Goal: Task Accomplishment & Management: Manage account settings

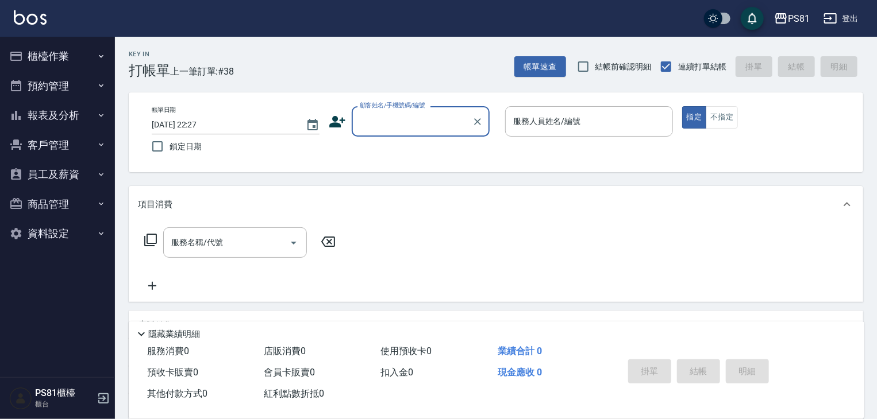
click at [47, 114] on button "報表及分析" at bounding box center [58, 116] width 106 height 30
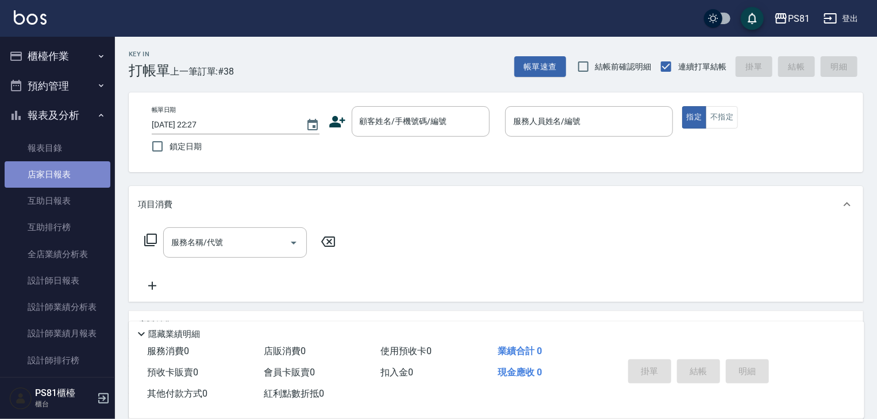
click at [71, 172] on link "店家日報表" at bounding box center [58, 174] width 106 height 26
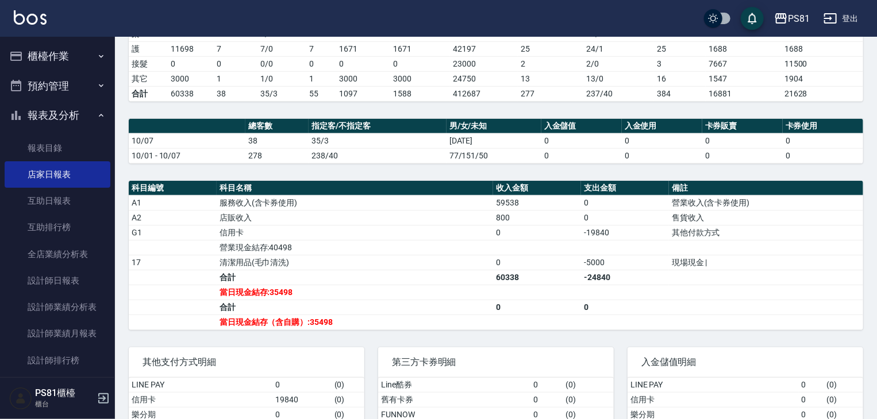
scroll to position [134, 0]
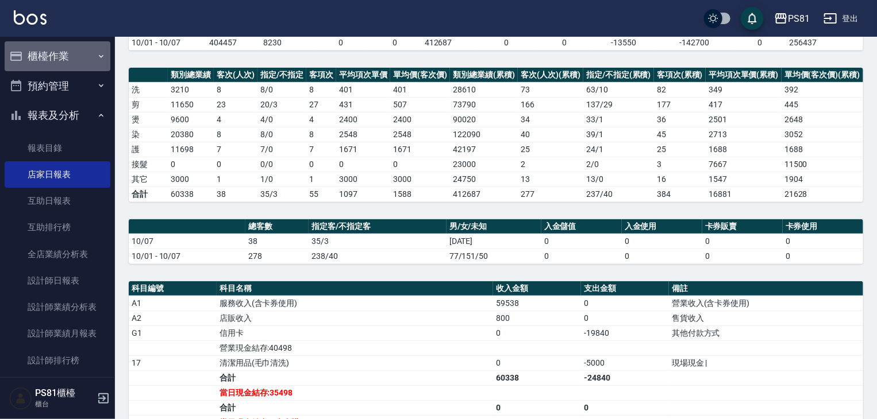
click at [62, 56] on button "櫃檯作業" at bounding box center [58, 56] width 106 height 30
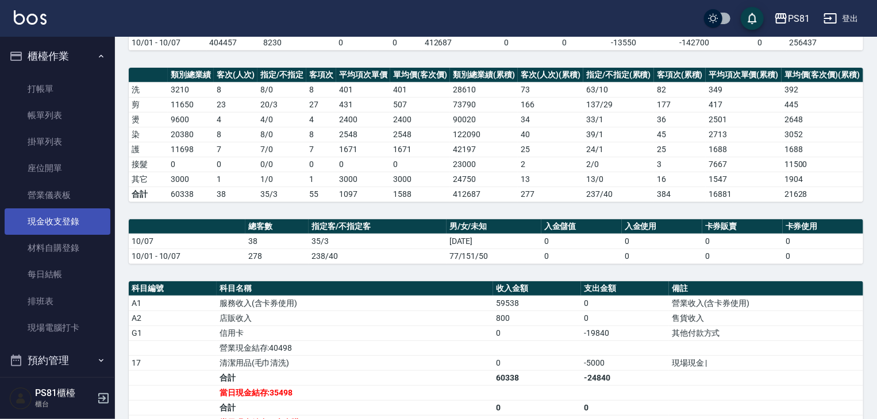
click at [78, 225] on link "現金收支登錄" at bounding box center [58, 222] width 106 height 26
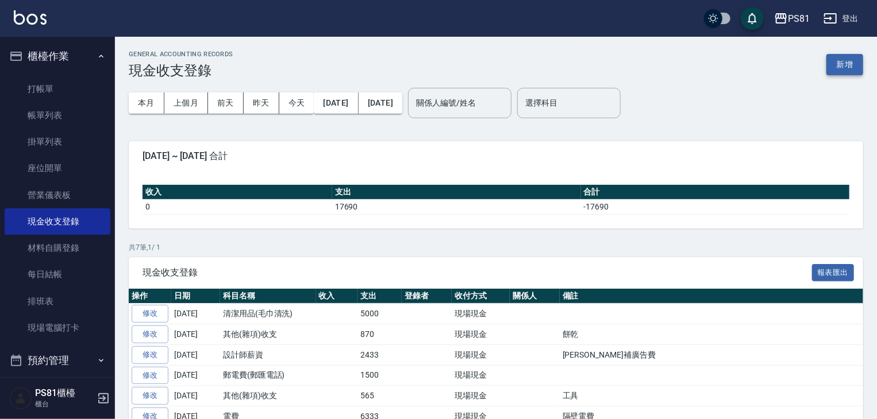
click at [843, 70] on button "新增" at bounding box center [844, 64] width 37 height 21
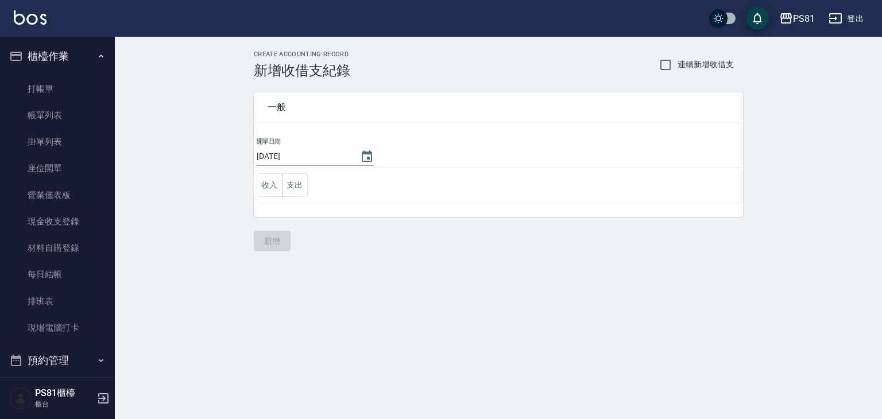
click at [289, 172] on td "收入 支出" at bounding box center [498, 186] width 489 height 36
click at [293, 182] on button "支出" at bounding box center [295, 185] width 26 height 24
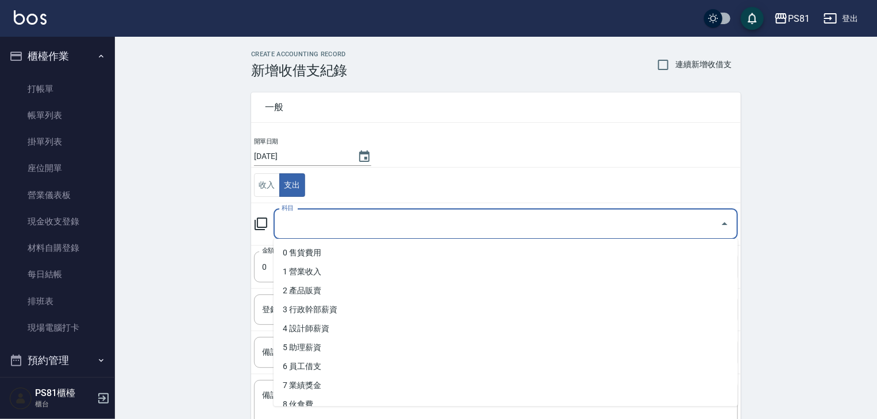
click at [348, 226] on input "科目" at bounding box center [497, 224] width 437 height 20
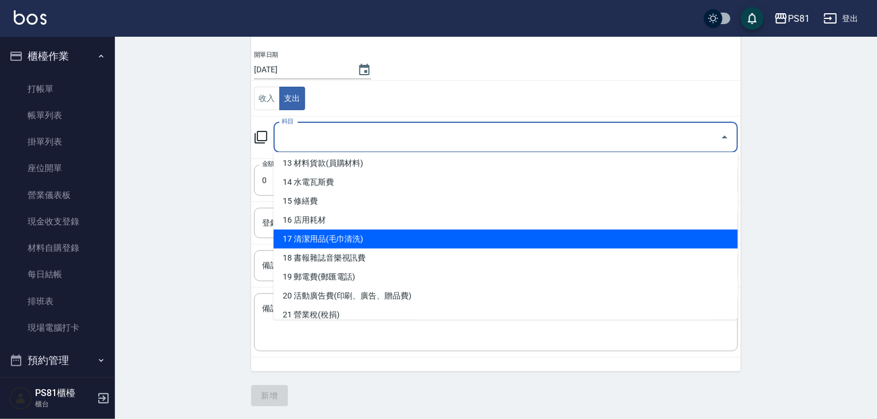
scroll to position [230, 0]
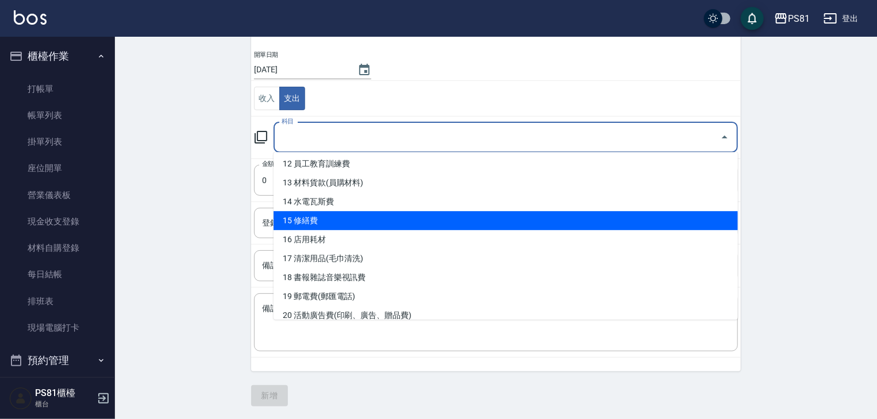
click at [338, 217] on li "15 修繕費" at bounding box center [505, 220] width 464 height 19
type input "15 修繕費"
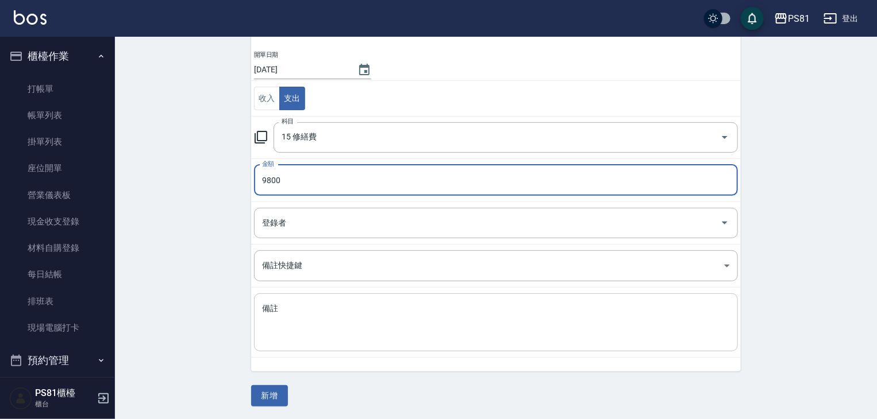
type input "9800"
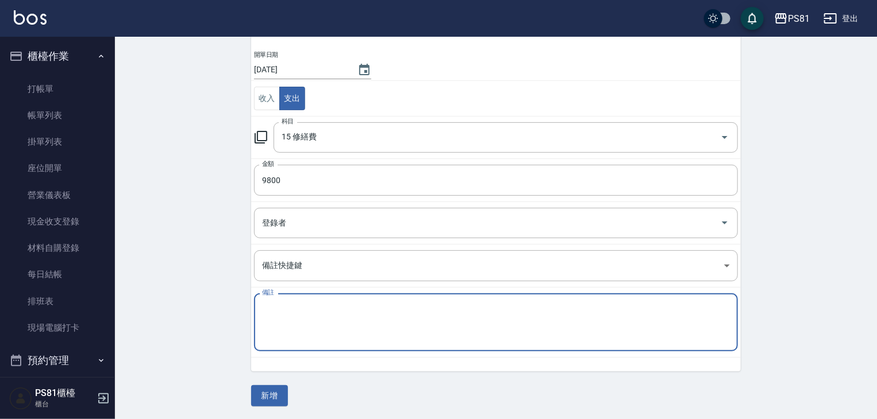
click at [398, 316] on textarea "備註" at bounding box center [496, 322] width 468 height 39
click at [399, 316] on textarea "備註" at bounding box center [496, 322] width 468 height 39
type textarea "ㄐ"
type textarea "RO故障更換"
click at [267, 396] on button "新增" at bounding box center [269, 395] width 37 height 21
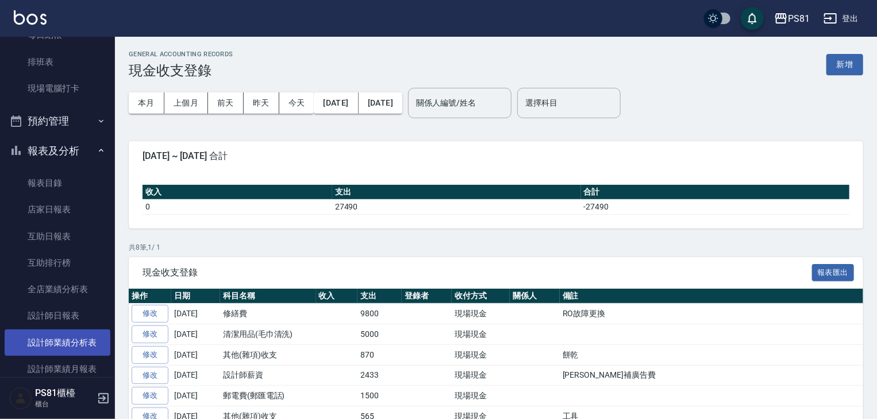
scroll to position [345, 0]
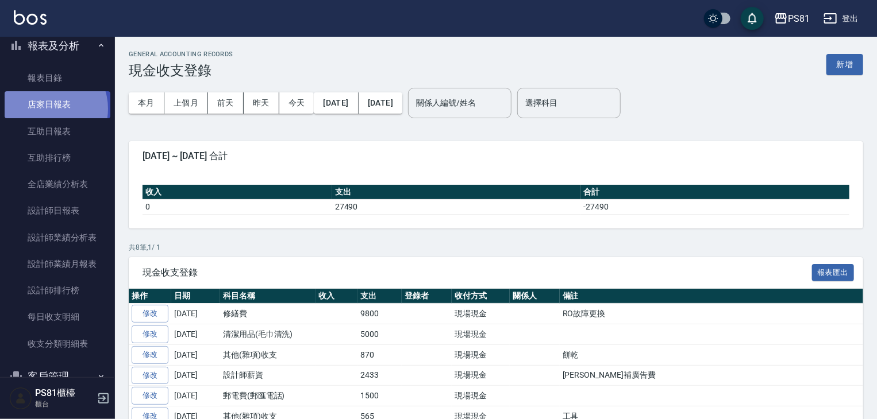
click at [45, 107] on link "店家日報表" at bounding box center [58, 104] width 106 height 26
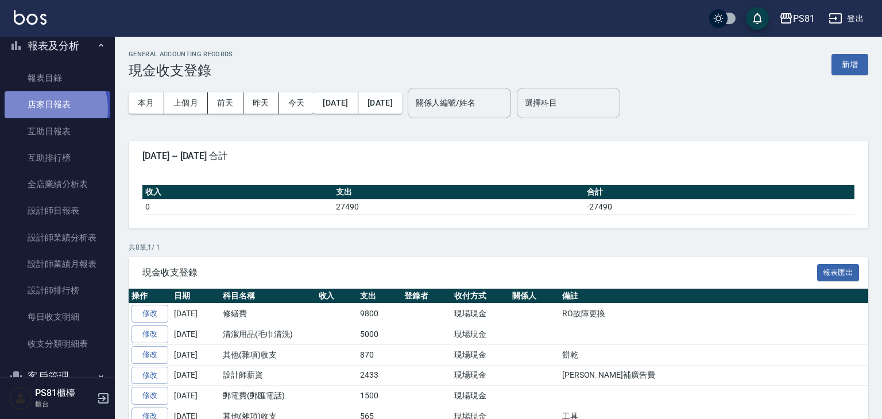
click at [45, 107] on link "店家日報表" at bounding box center [58, 104] width 106 height 26
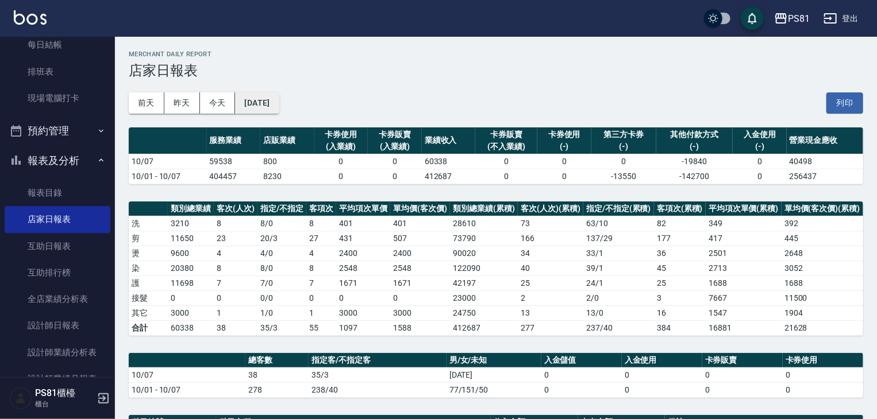
click at [275, 99] on button "[DATE]" at bounding box center [257, 102] width 44 height 21
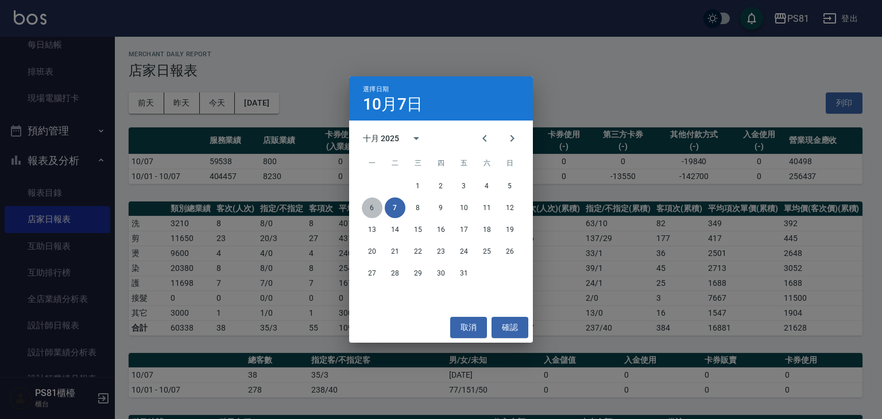
click at [374, 205] on button "6" at bounding box center [372, 208] width 21 height 21
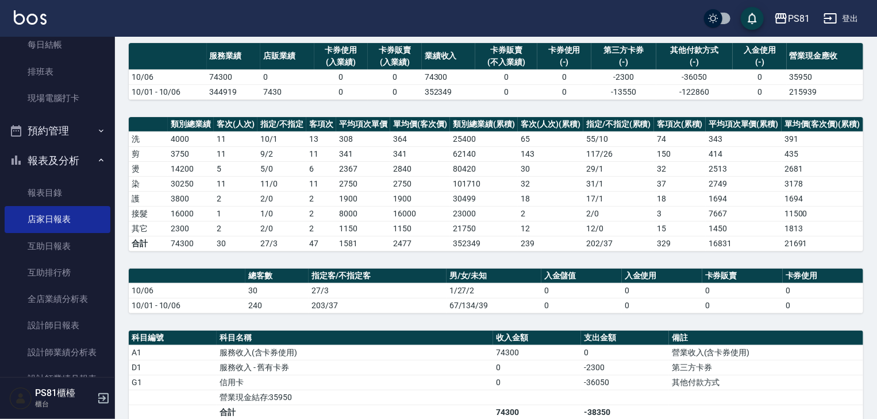
scroll to position [287, 0]
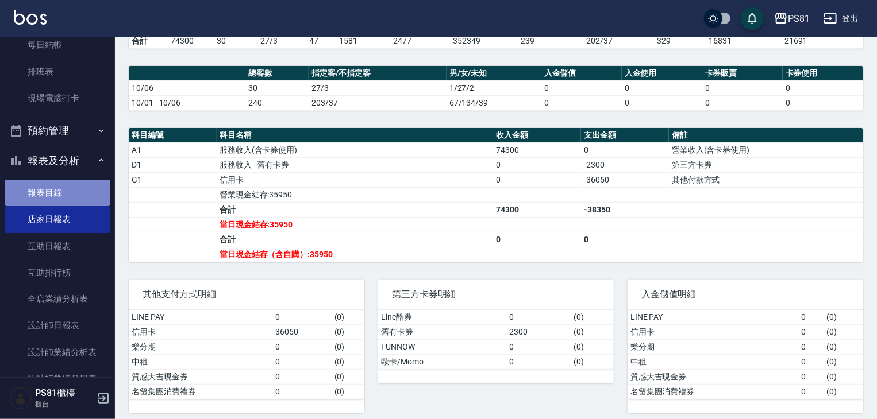
click at [71, 187] on link "報表目錄" at bounding box center [58, 193] width 106 height 26
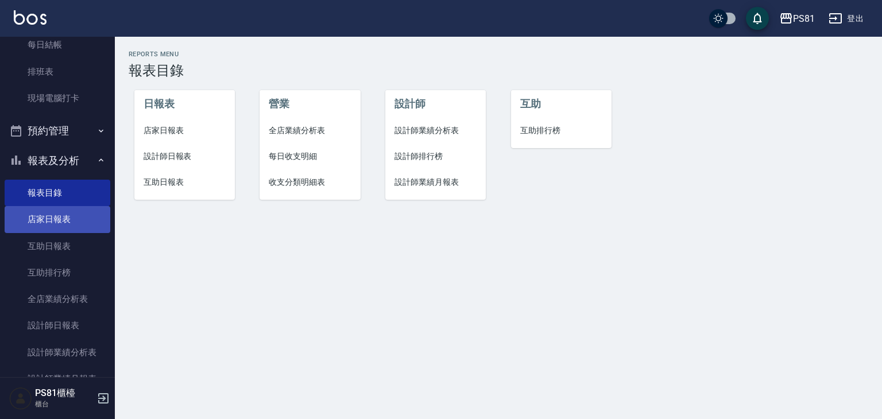
click at [70, 221] on link "店家日報表" at bounding box center [58, 219] width 106 height 26
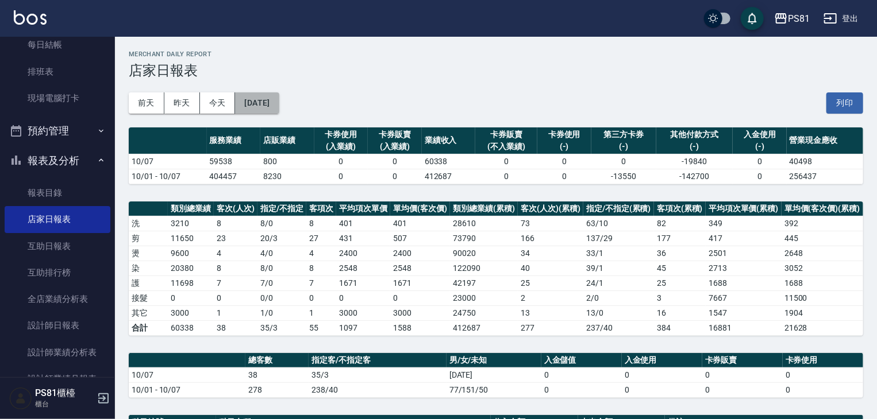
click at [271, 99] on button "[DATE]" at bounding box center [257, 102] width 44 height 21
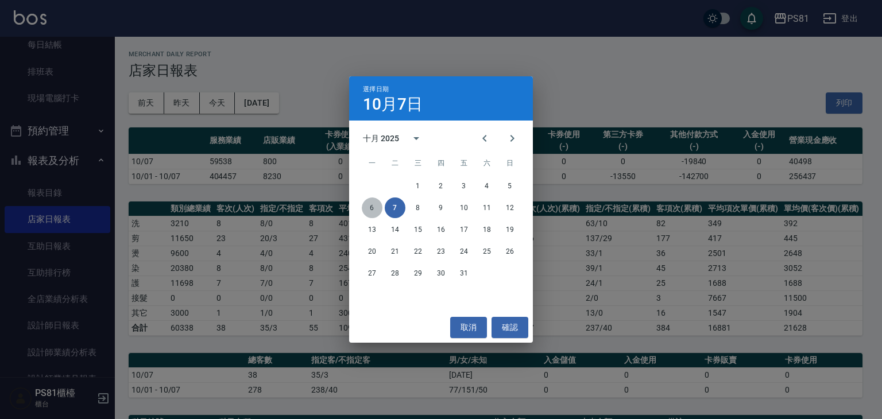
click at [372, 205] on button "6" at bounding box center [372, 208] width 21 height 21
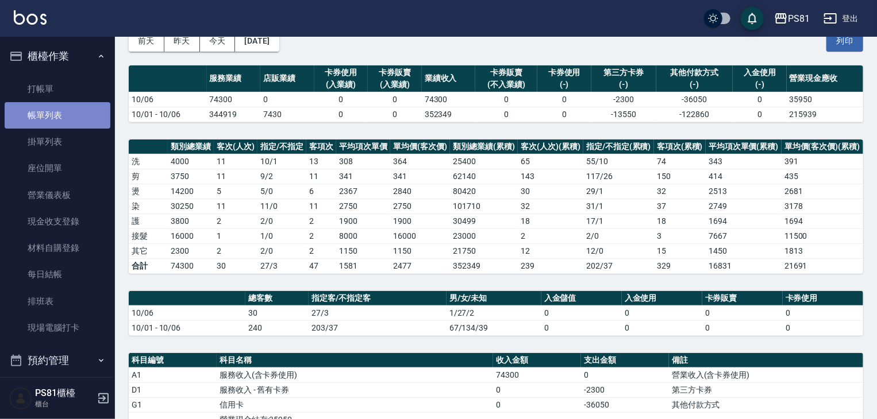
click at [60, 115] on link "帳單列表" at bounding box center [58, 115] width 106 height 26
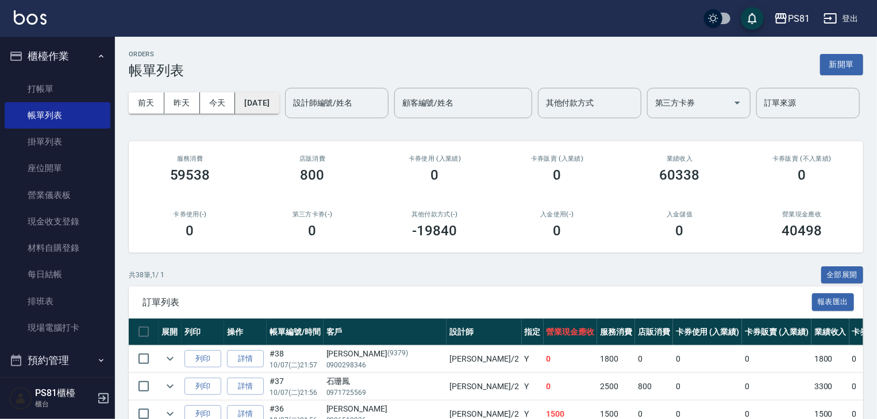
click at [279, 104] on button "[DATE]" at bounding box center [257, 102] width 44 height 21
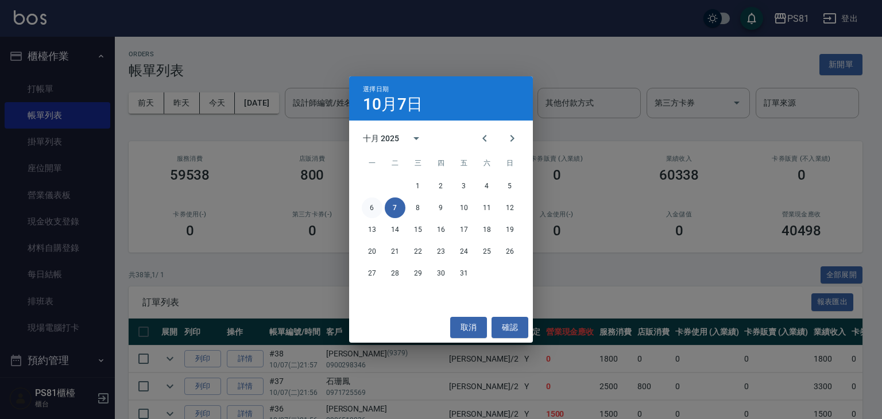
click at [377, 208] on button "6" at bounding box center [372, 208] width 21 height 21
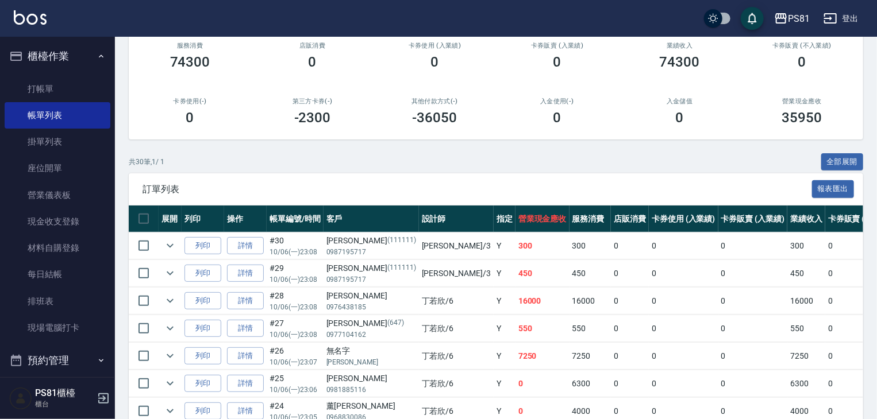
scroll to position [287, 0]
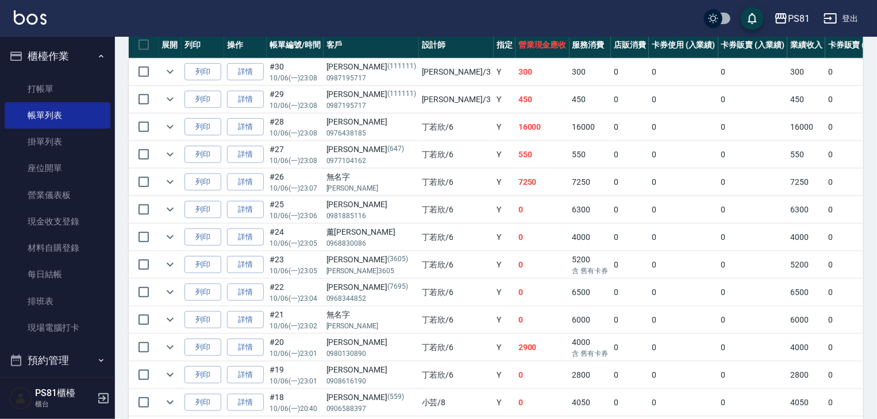
click at [515, 113] on td "450" at bounding box center [542, 99] width 54 height 27
click at [145, 111] on input "checkbox" at bounding box center [144, 99] width 24 height 24
checkbox input "true"
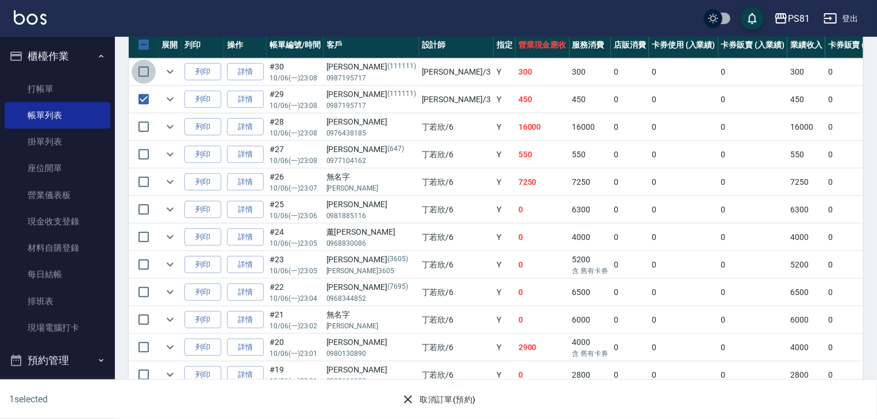
click at [136, 84] on input "checkbox" at bounding box center [144, 72] width 24 height 24
checkbox input "true"
click at [430, 396] on button "取消訂單(預約)" at bounding box center [437, 399] width 83 height 21
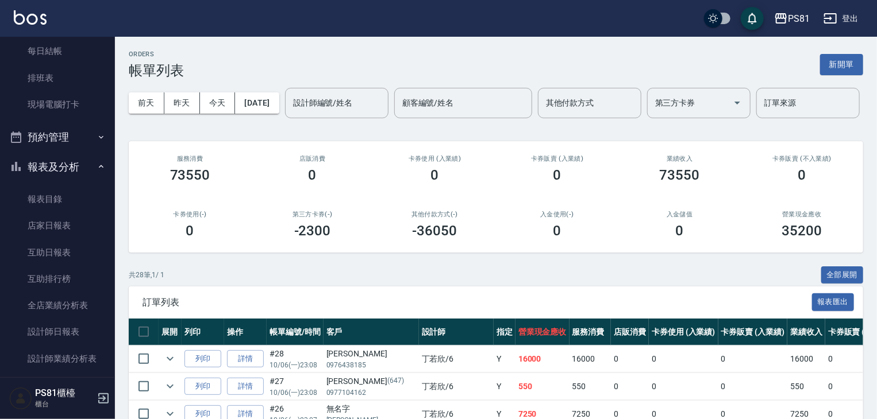
scroll to position [230, 0]
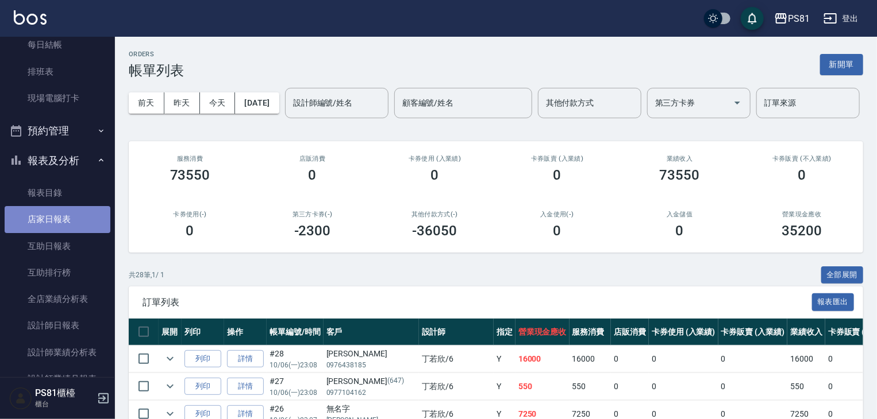
click at [75, 223] on link "店家日報表" at bounding box center [58, 219] width 106 height 26
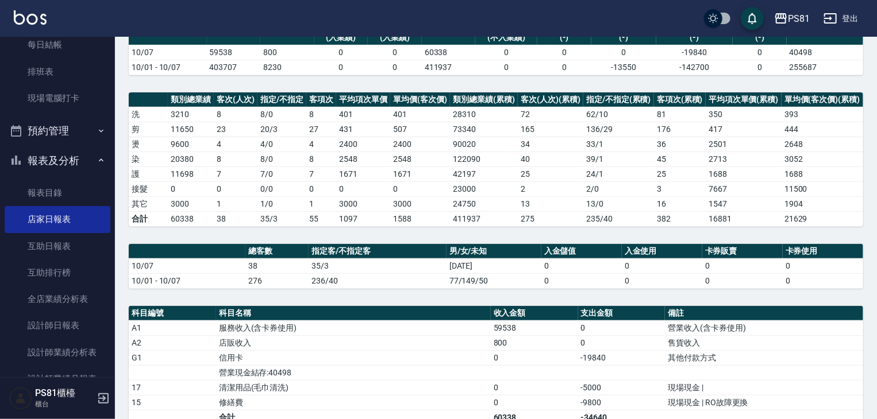
scroll to position [321, 0]
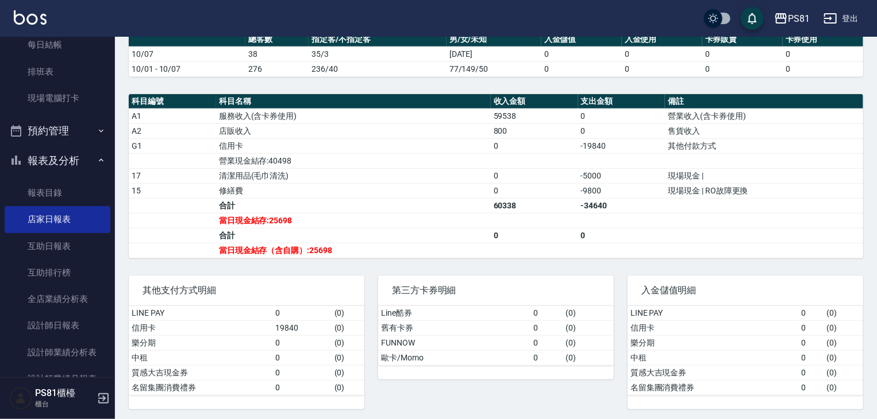
click at [472, 257] on div "PS81 [DATE] 店家日報表 列印時間： [DATE][PHONE_NUMBER]:34 Merchant Daily Report 店家日報表 [DA…" at bounding box center [496, 70] width 762 height 708
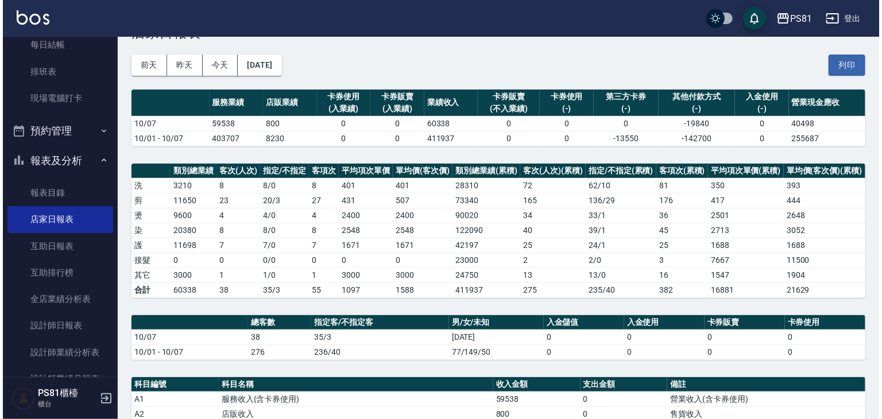
scroll to position [34, 0]
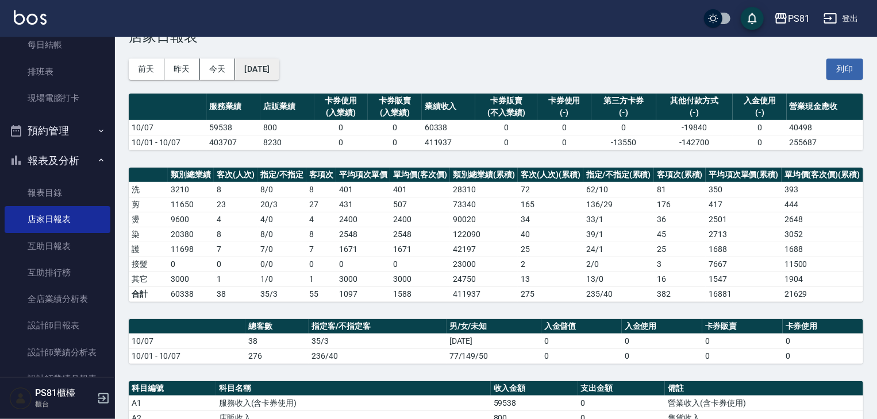
click at [279, 72] on button "[DATE]" at bounding box center [257, 69] width 44 height 21
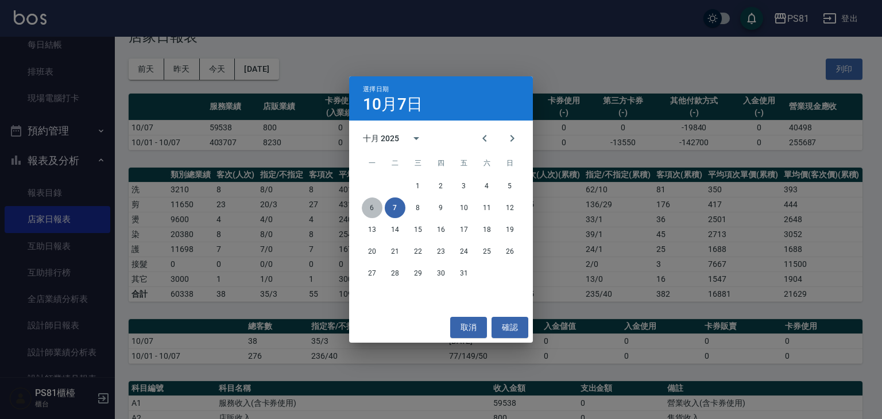
click at [371, 200] on button "6" at bounding box center [372, 208] width 21 height 21
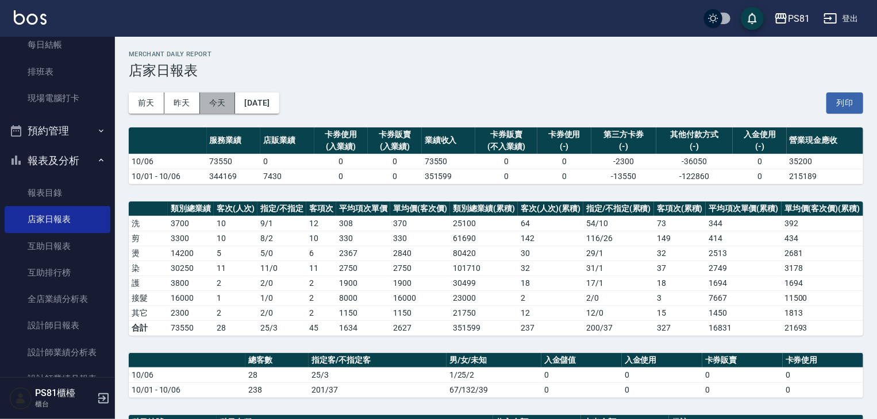
click at [218, 109] on button "今天" at bounding box center [218, 102] width 36 height 21
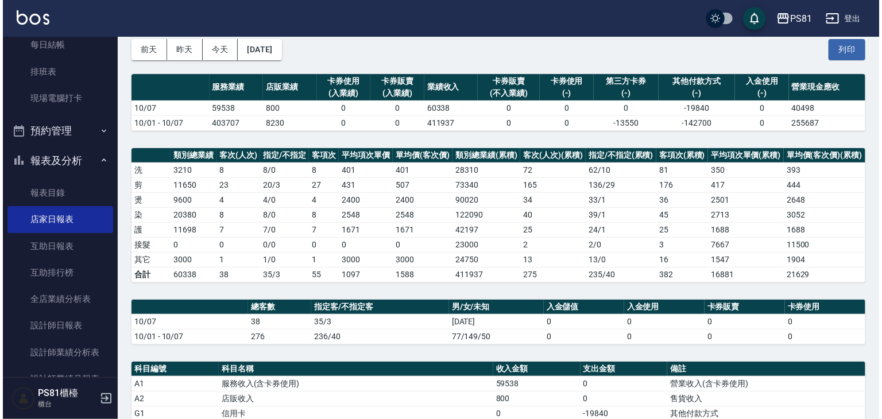
scroll to position [34, 0]
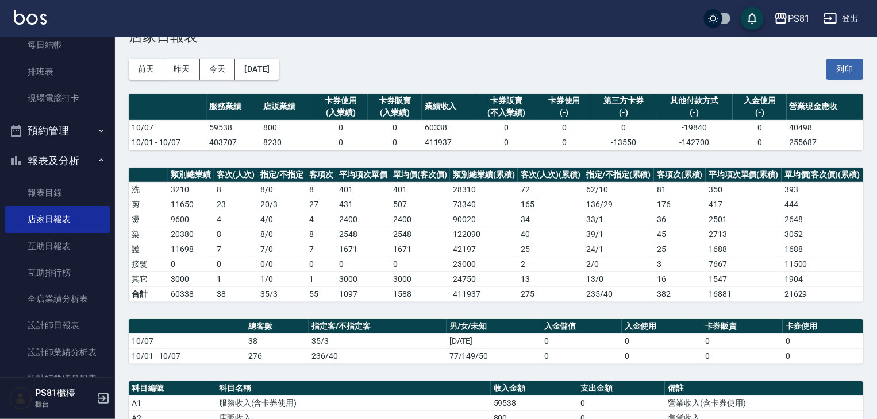
click at [276, 80] on div "[DATE] [DATE] [DATE] [DATE] 列印" at bounding box center [496, 69] width 734 height 49
click at [278, 76] on button "[DATE]" at bounding box center [257, 69] width 44 height 21
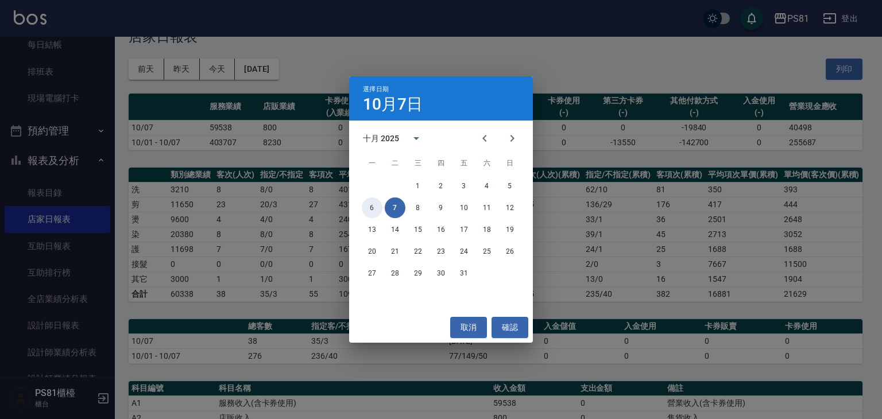
drag, startPoint x: 371, startPoint y: 208, endPoint x: 377, endPoint y: 210, distance: 6.0
click at [375, 210] on button "6" at bounding box center [372, 208] width 21 height 21
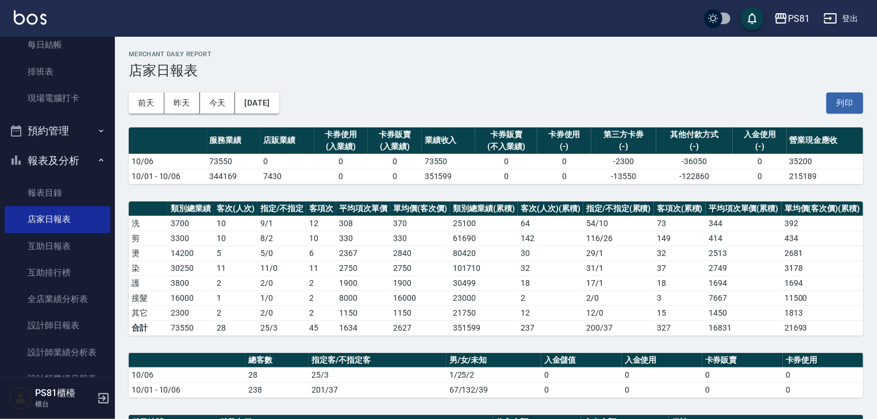
click at [616, 261] on td "31 / 1" at bounding box center [618, 268] width 71 height 15
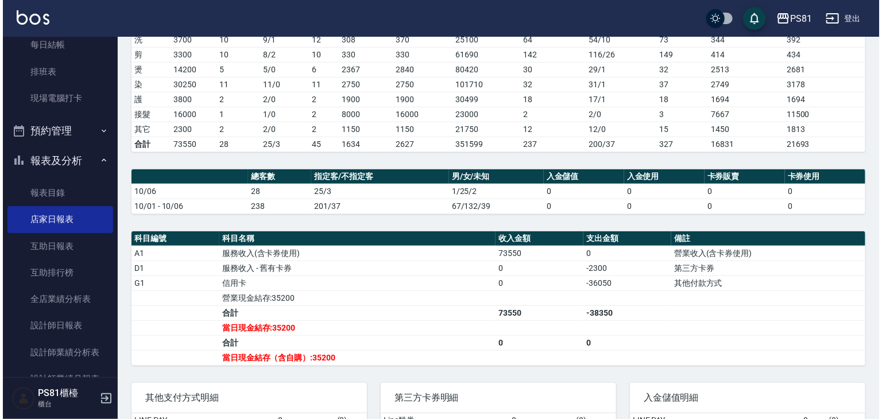
scroll to position [62, 0]
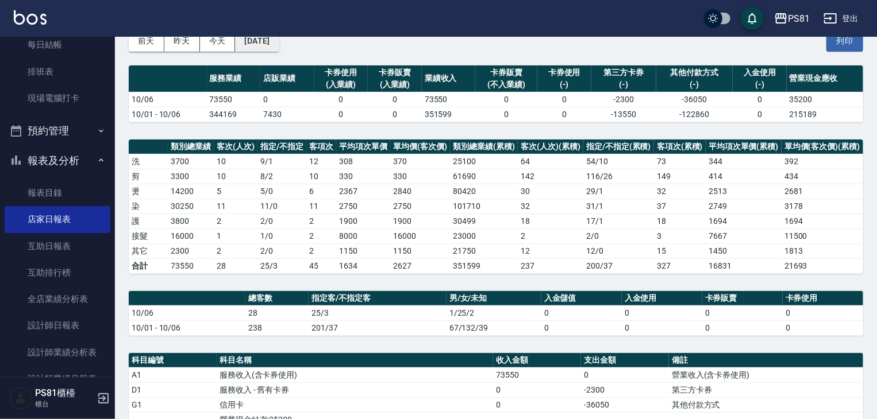
click at [265, 43] on button "[DATE]" at bounding box center [257, 40] width 44 height 21
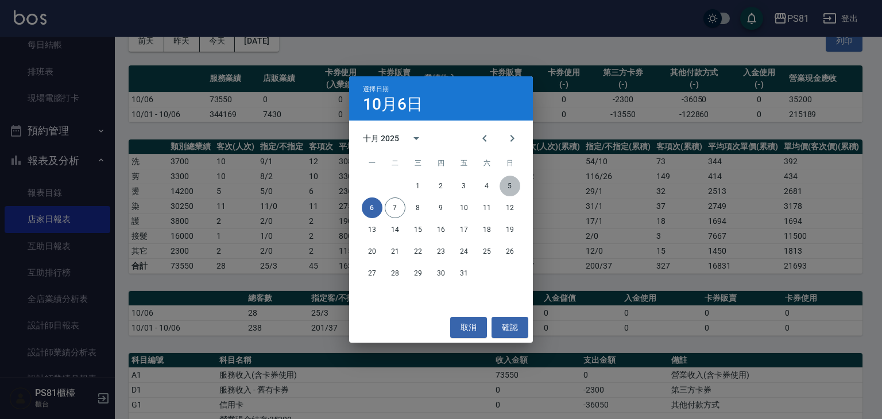
click at [510, 184] on button "5" at bounding box center [510, 186] width 21 height 21
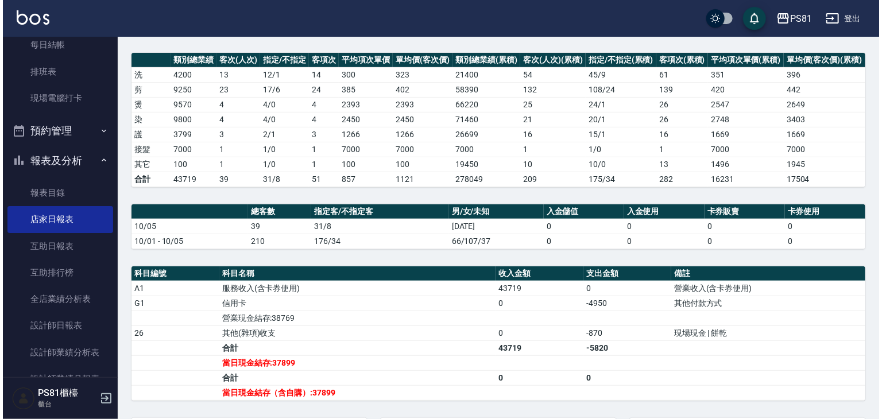
scroll to position [62, 0]
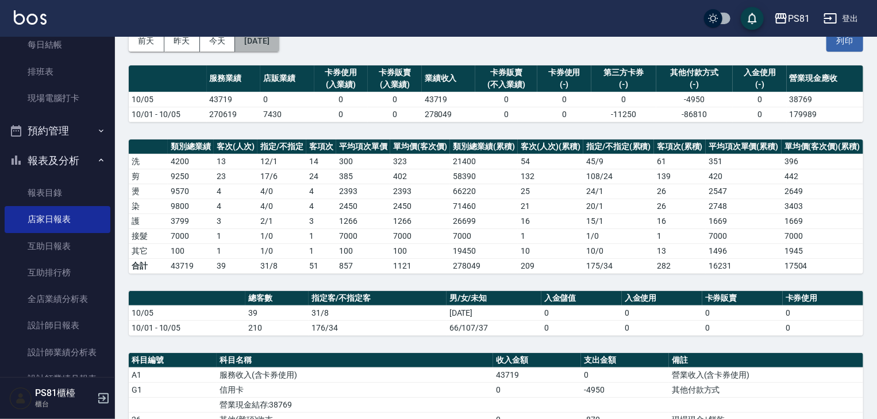
click at [277, 40] on button "[DATE]" at bounding box center [257, 40] width 44 height 21
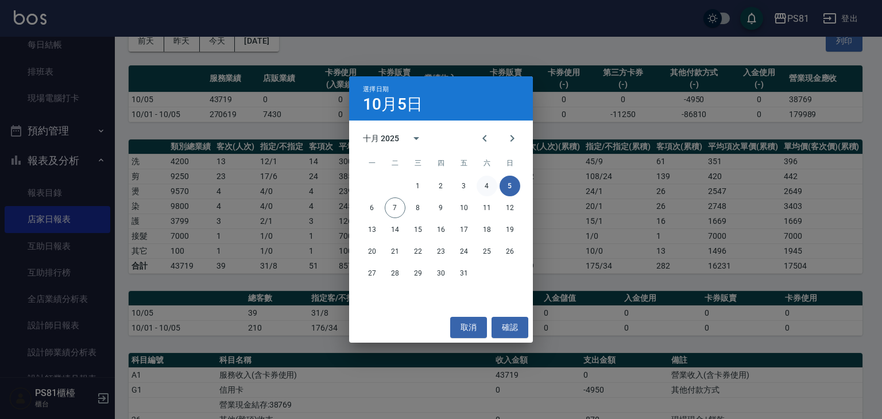
click at [490, 181] on button "4" at bounding box center [487, 186] width 21 height 21
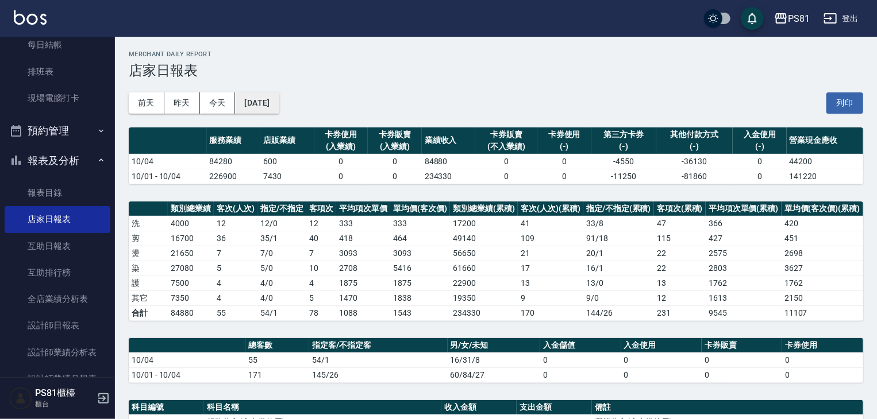
click at [263, 102] on button "[DATE]" at bounding box center [257, 102] width 44 height 21
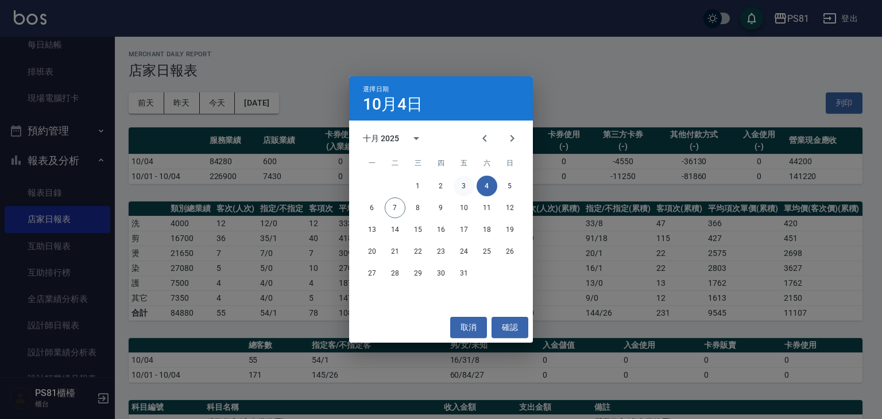
click at [460, 184] on button "3" at bounding box center [464, 186] width 21 height 21
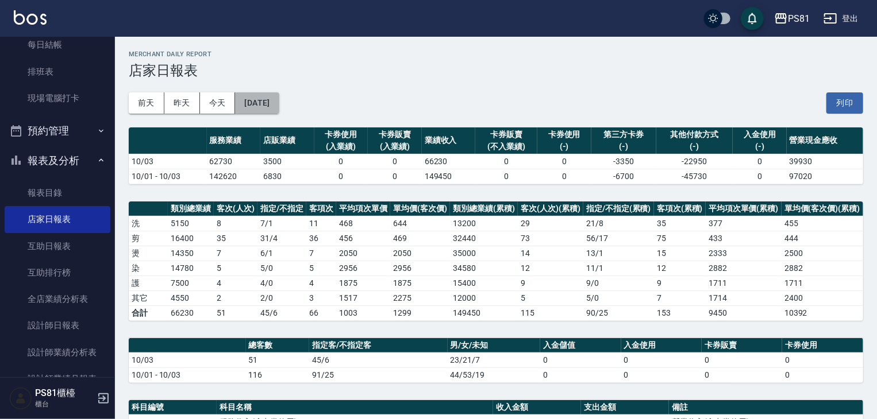
click at [279, 97] on button "[DATE]" at bounding box center [257, 102] width 44 height 21
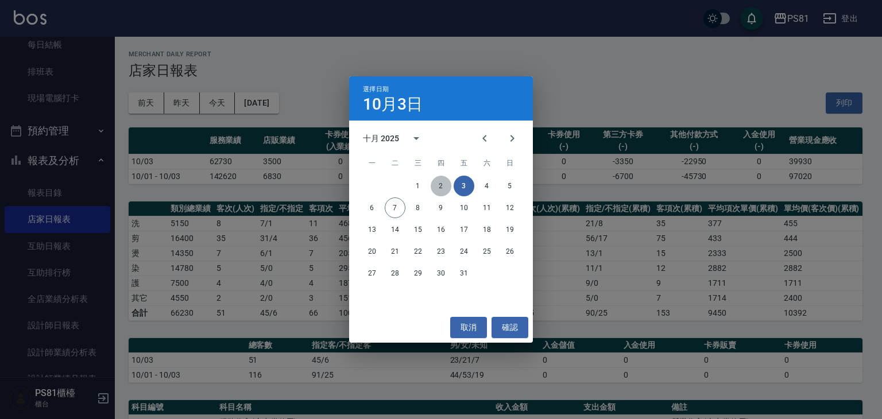
click at [438, 184] on button "2" at bounding box center [441, 186] width 21 height 21
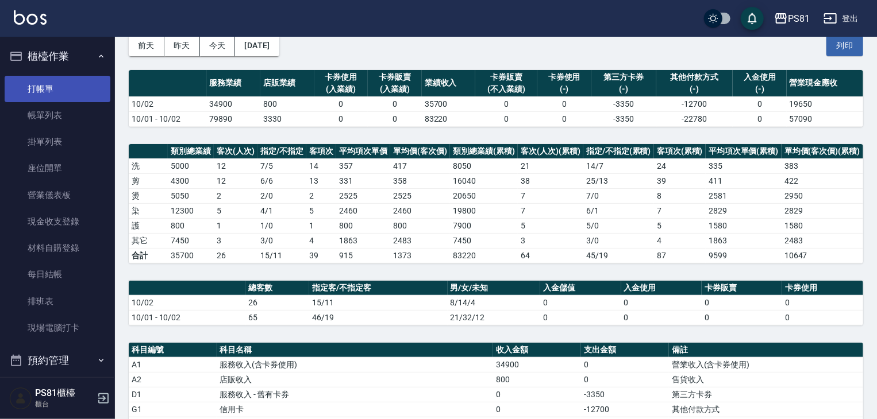
click at [44, 93] on link "打帳單" at bounding box center [58, 89] width 106 height 26
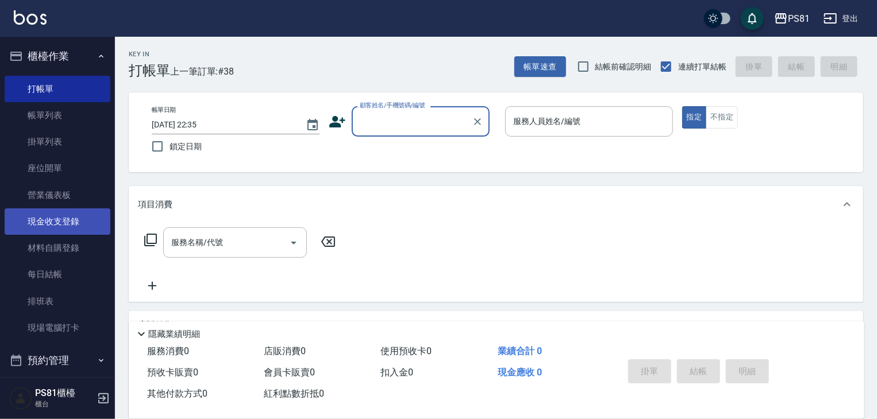
click at [76, 221] on link "現金收支登錄" at bounding box center [58, 222] width 106 height 26
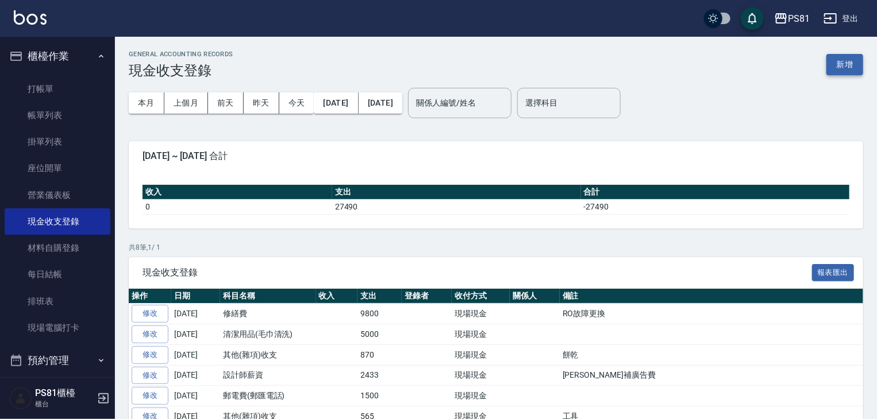
click at [858, 67] on button "新增" at bounding box center [844, 64] width 37 height 21
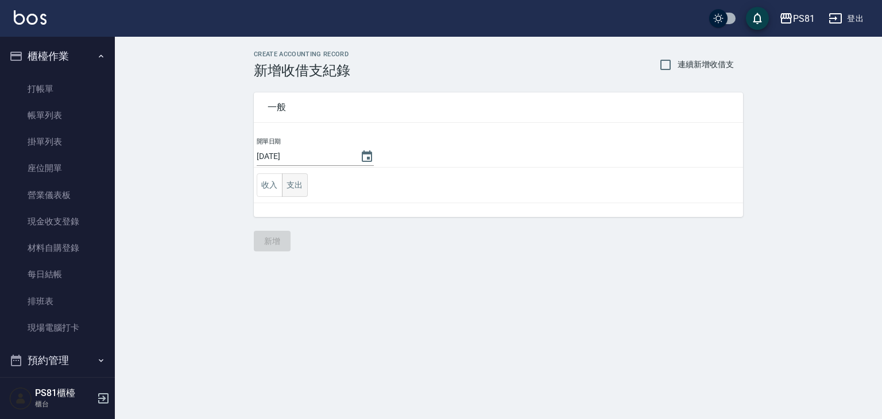
click at [306, 182] on button "支出" at bounding box center [295, 185] width 26 height 24
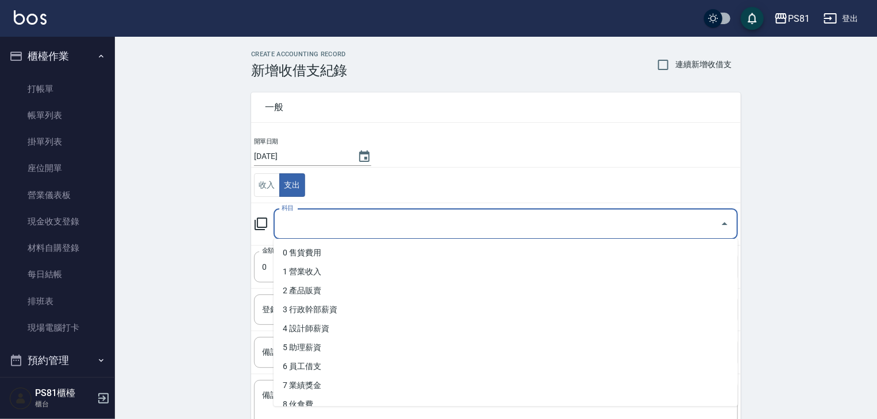
click at [318, 222] on input "科目" at bounding box center [497, 224] width 437 height 20
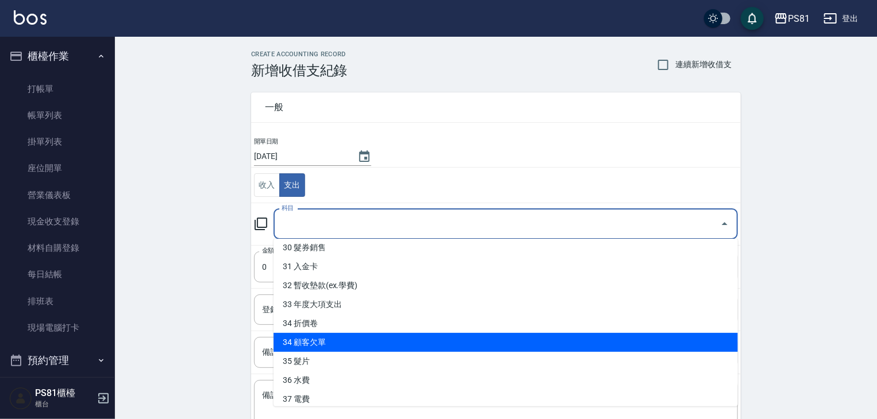
scroll to position [600, 0]
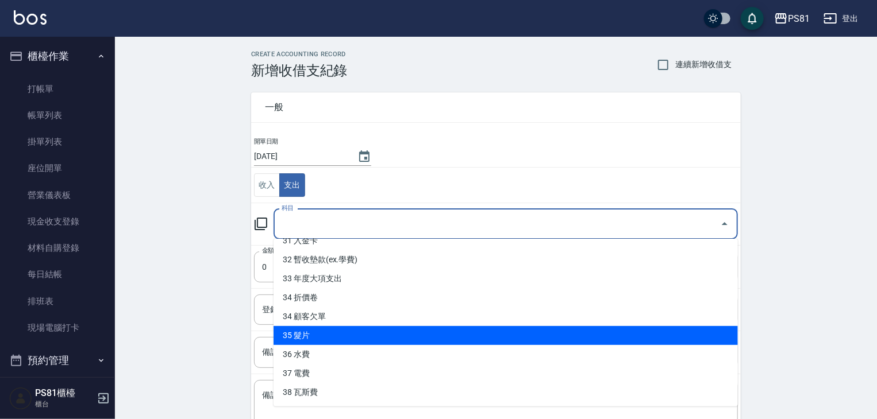
click at [333, 334] on li "35 髮片" at bounding box center [505, 335] width 464 height 19
type input "35 髮片"
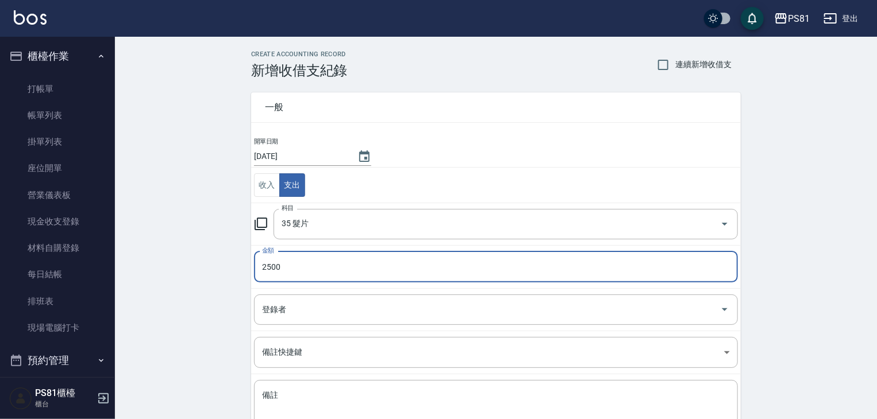
type input "2500"
click at [159, 318] on div "CREATE ACCOUNTING RECORD 新增收借支紀錄 連續新增收借支 一般 開單日期 [DATE] 收入 支出 科目 35 髮片 科目 金額 25…" at bounding box center [496, 272] width 762 height 470
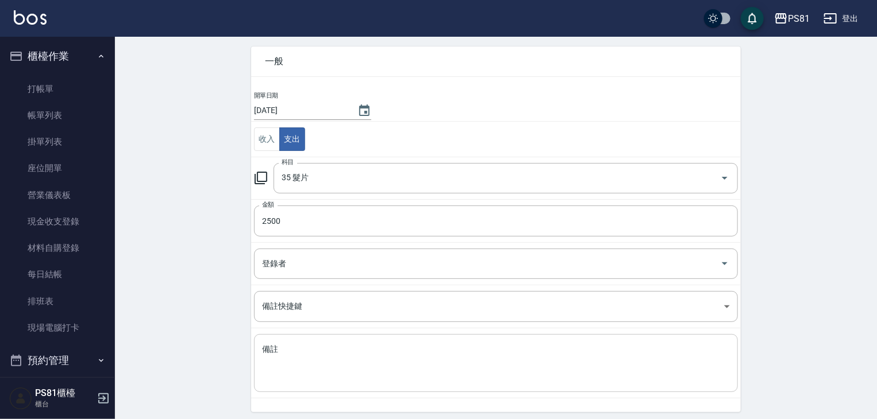
scroll to position [87, 0]
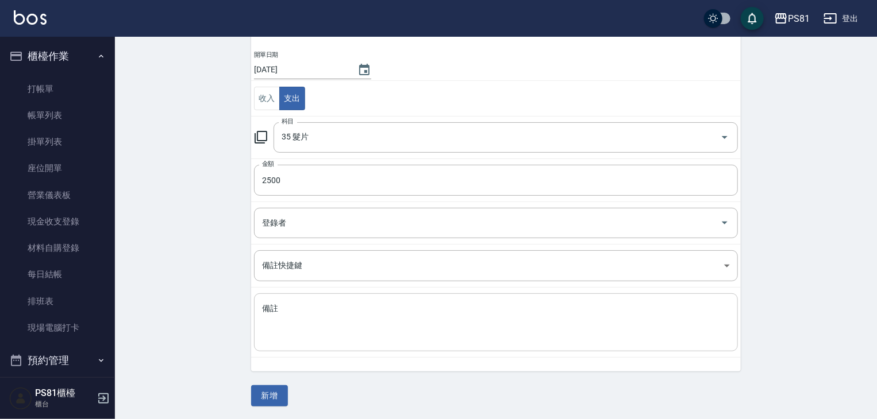
click at [276, 303] on textarea "備註" at bounding box center [496, 322] width 468 height 39
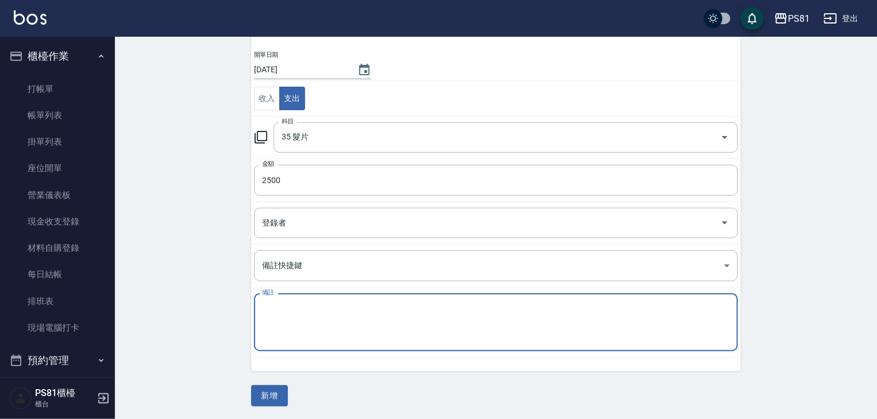
type textarea "2"
type textarea "R"
type textarea "極致珍珠24*1"
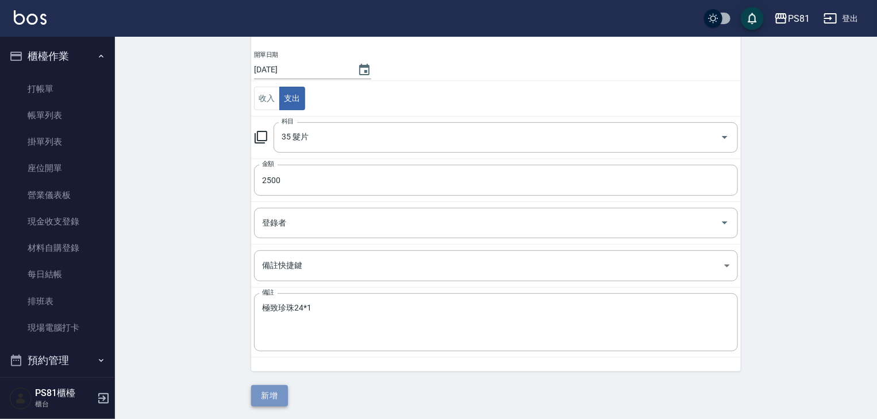
click at [278, 396] on button "新增" at bounding box center [269, 395] width 37 height 21
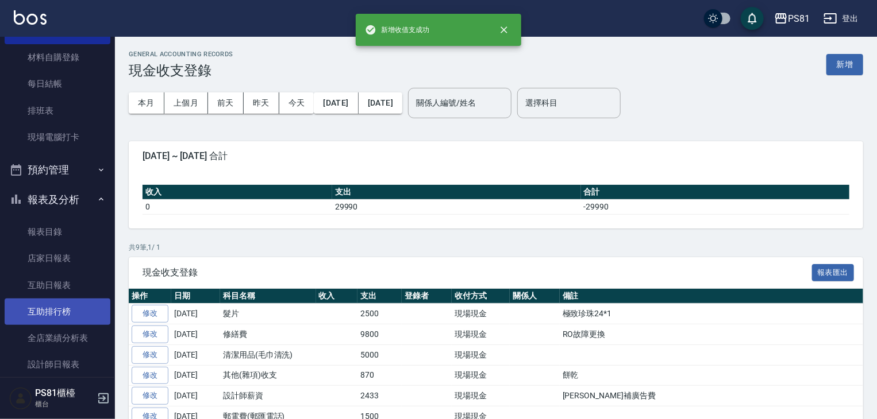
scroll to position [287, 0]
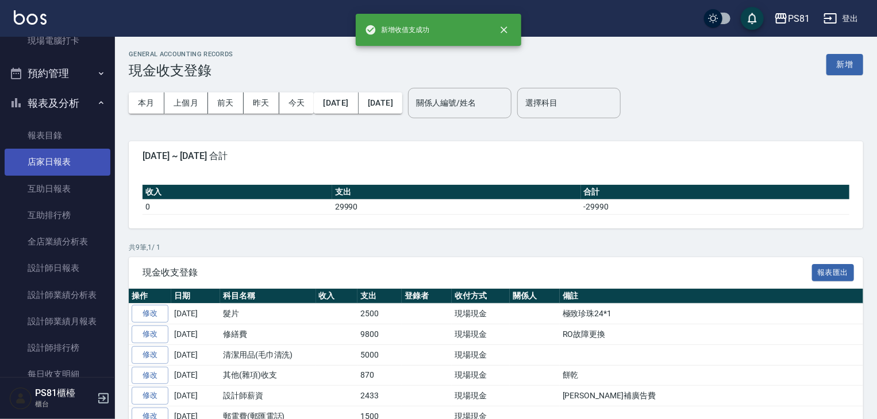
click at [31, 157] on link "店家日報表" at bounding box center [58, 162] width 106 height 26
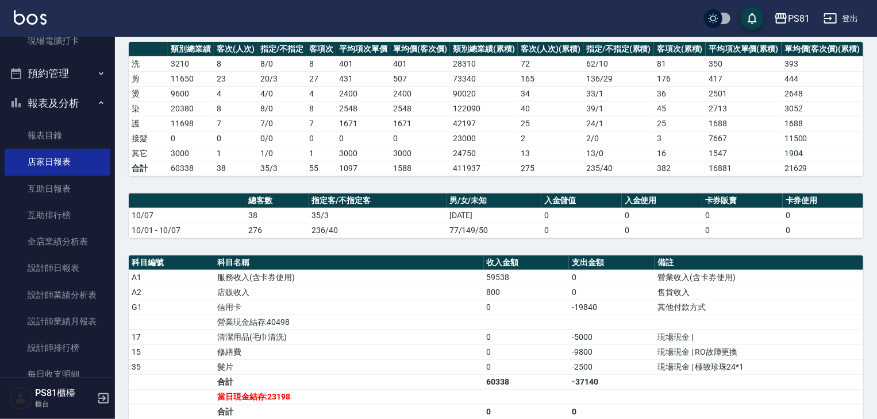
scroll to position [287, 0]
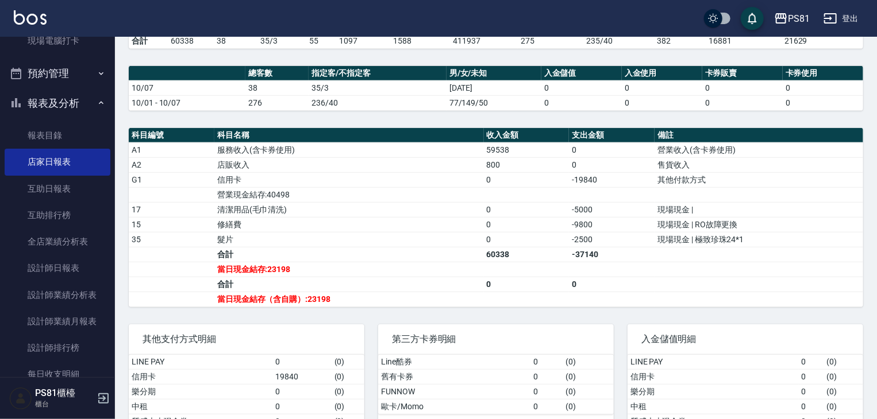
click at [358, 244] on td "髮片" at bounding box center [348, 239] width 269 height 15
click at [51, 273] on link "設計師日報表" at bounding box center [58, 268] width 106 height 26
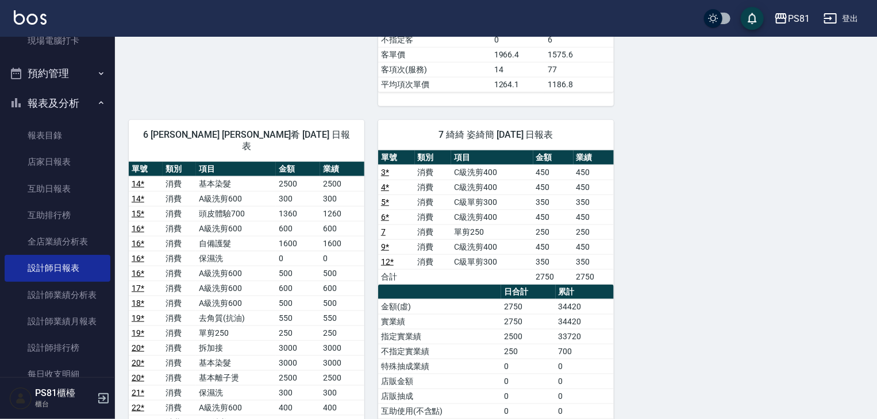
scroll to position [632, 0]
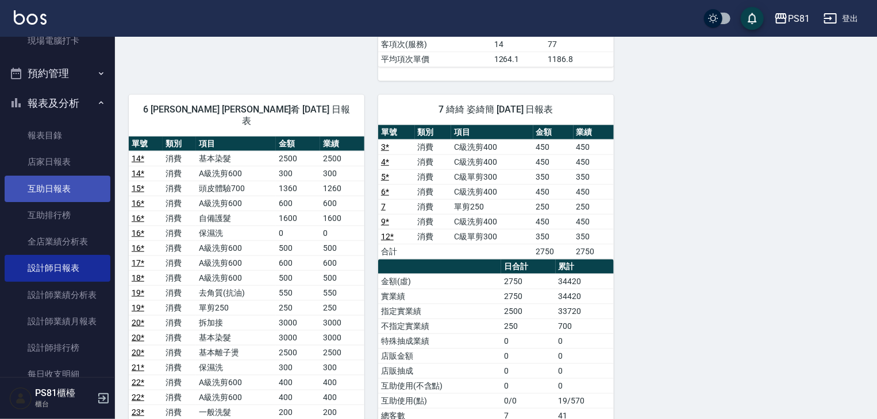
click at [87, 185] on link "互助日報表" at bounding box center [58, 189] width 106 height 26
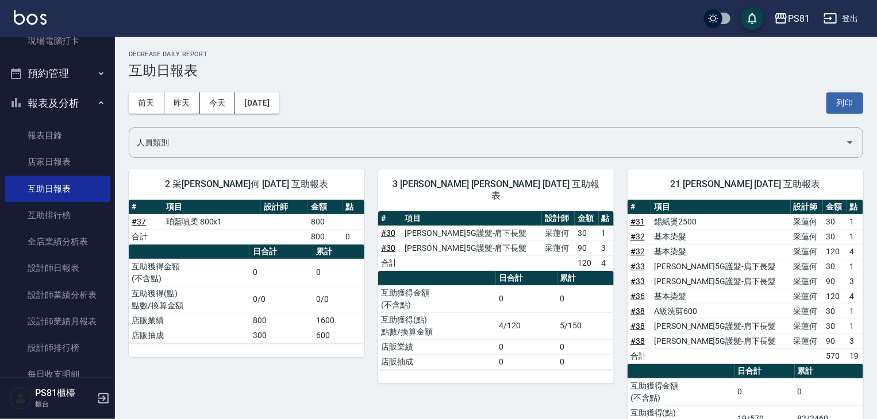
drag, startPoint x: 876, startPoint y: 70, endPoint x: 882, endPoint y: 105, distance: 35.5
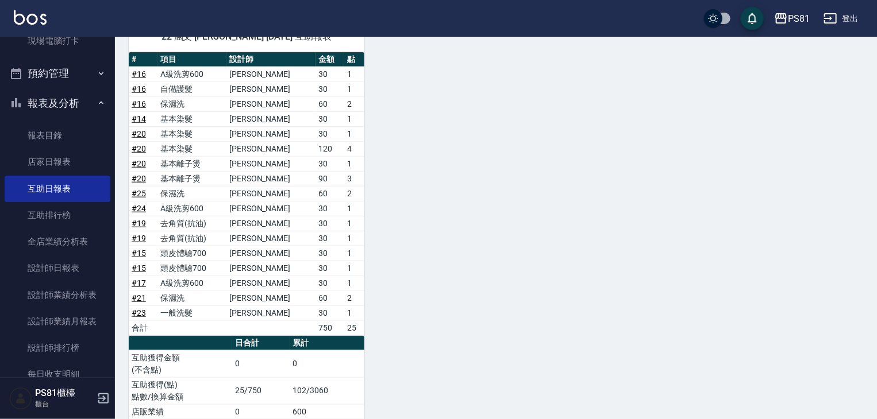
scroll to position [449, 0]
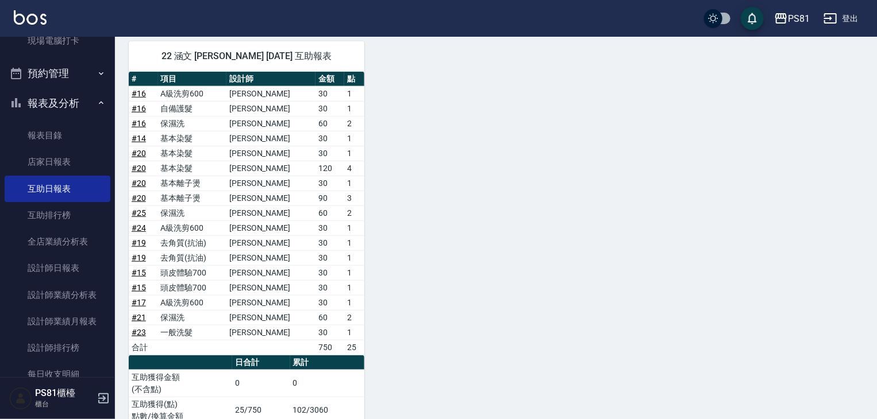
click at [27, 110] on button "報表及分析" at bounding box center [58, 103] width 106 height 30
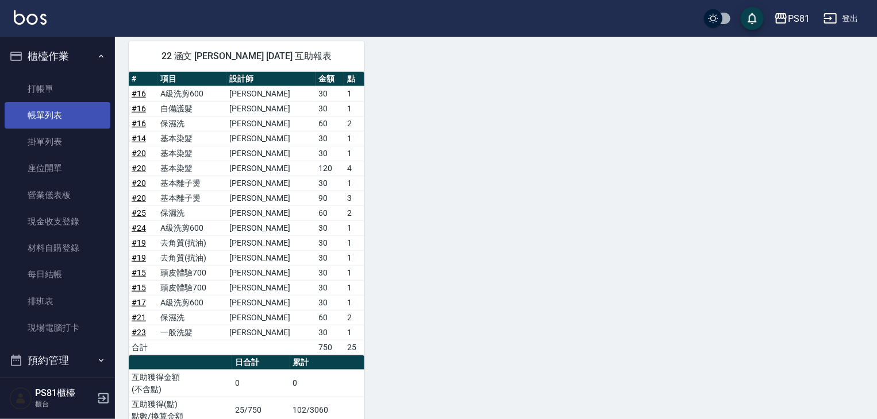
scroll to position [219, 0]
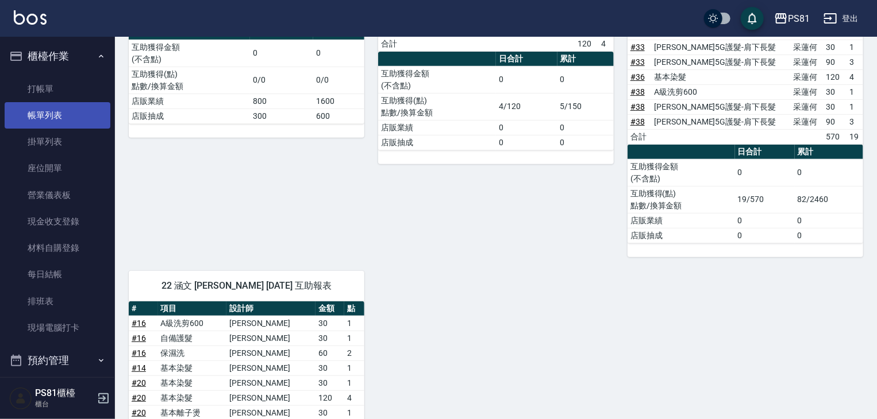
click at [55, 113] on link "帳單列表" at bounding box center [58, 115] width 106 height 26
